Goal: Browse casually

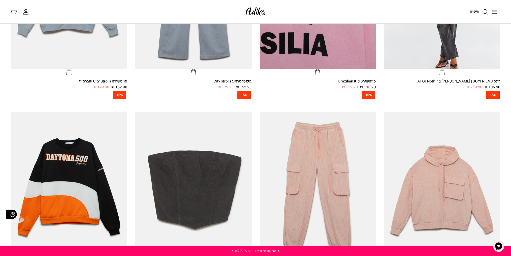
scroll to position [429, 0]
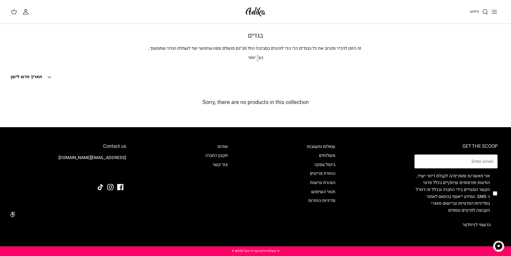
click at [258, 60] on p "הצג יותר" at bounding box center [255, 57] width 375 height 7
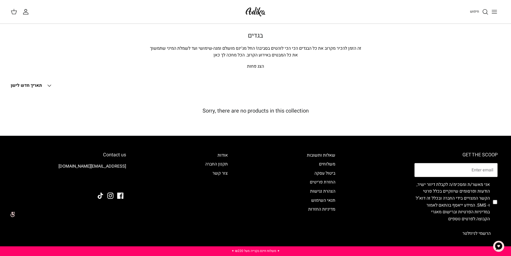
click at [248, 14] on img at bounding box center [255, 11] width 23 height 13
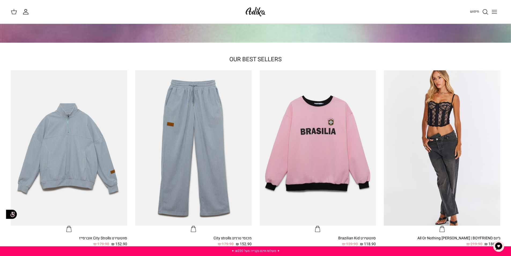
scroll to position [241, 0]
